Goal: Task Accomplishment & Management: Manage account settings

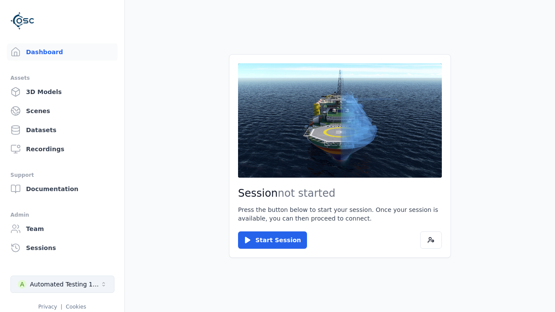
click at [62, 284] on div "Automated Testing 1 - Playwright" at bounding box center [65, 284] width 70 height 9
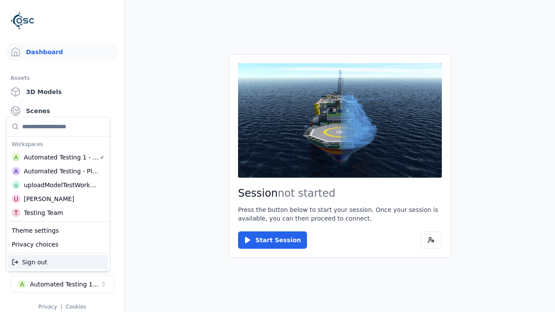
click at [61, 185] on div "uploadModelTestWorkspace" at bounding box center [61, 185] width 75 height 9
click at [277, 156] on html "Support Dashboard Assets 3D Models Scenes Datasets Recordings Support Documenta…" at bounding box center [277, 156] width 555 height 312
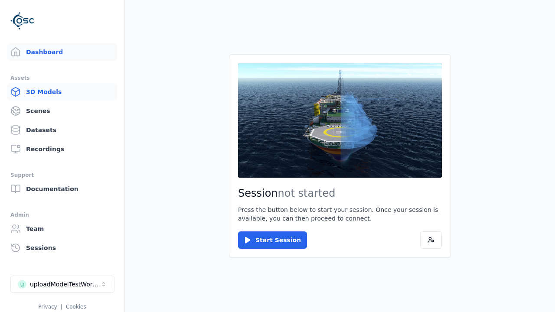
click at [62, 92] on link "3D Models" at bounding box center [62, 91] width 111 height 17
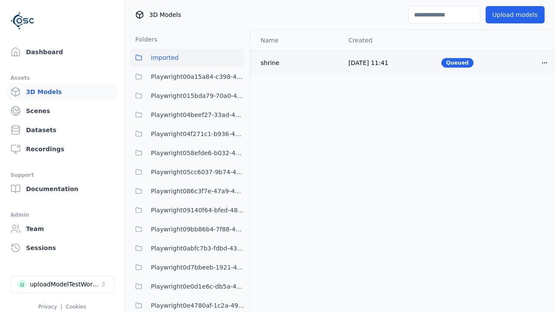
click at [544, 62] on html "Support Dashboard Assets 3D Models Scenes Datasets Recordings Support Documenta…" at bounding box center [277, 156] width 555 height 312
click at [525, 96] on div "Delete" at bounding box center [525, 96] width 51 height 14
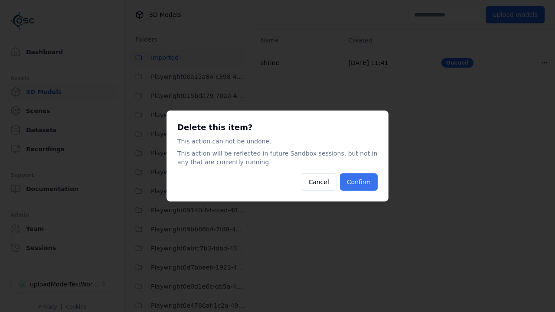
click at [358, 182] on button "Confirm" at bounding box center [359, 181] width 38 height 17
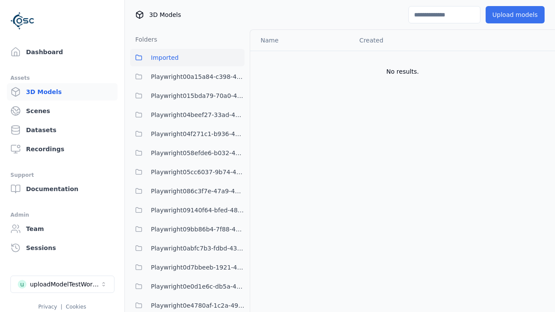
click at [514, 15] on button "Upload models" at bounding box center [514, 14] width 59 height 17
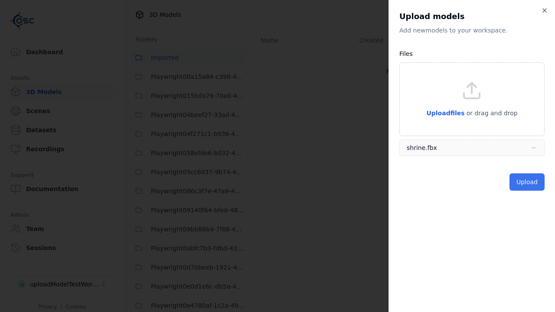
click at [527, 182] on button "Upload" at bounding box center [526, 181] width 35 height 17
